Goal: Task Accomplishment & Management: Manage account settings

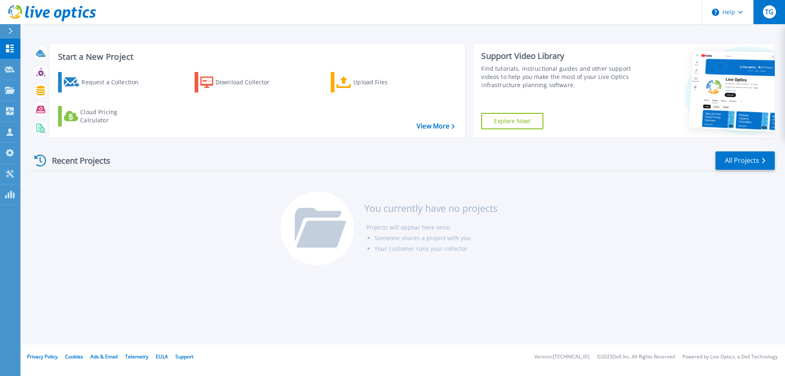
click at [770, 14] on span "TG" at bounding box center [769, 12] width 9 height 7
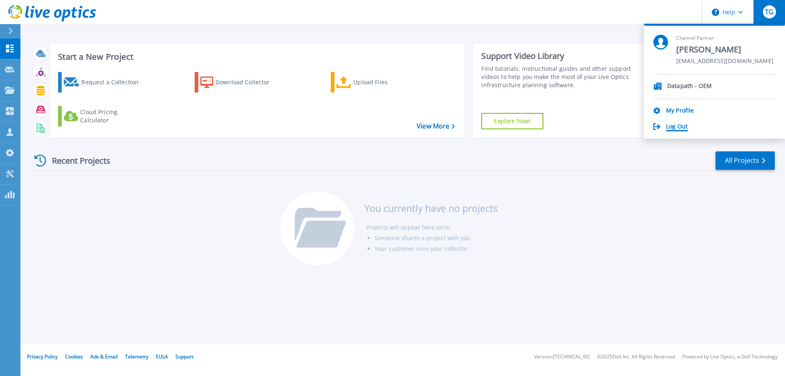
click at [679, 124] on link "Log Out" at bounding box center [677, 127] width 22 height 8
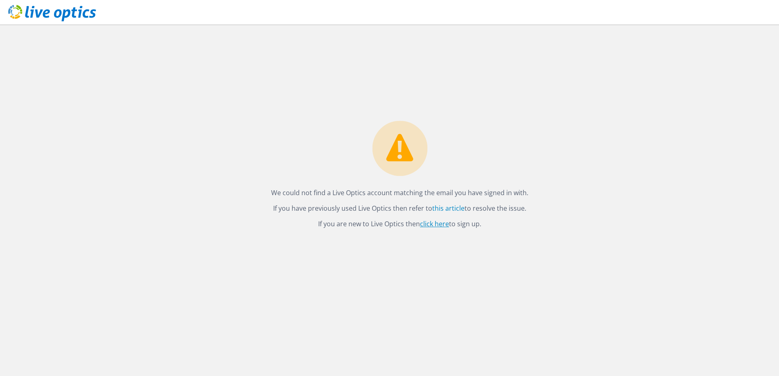
click at [439, 225] on link "click here" at bounding box center [434, 223] width 29 height 9
